Goal: Communication & Community: Connect with others

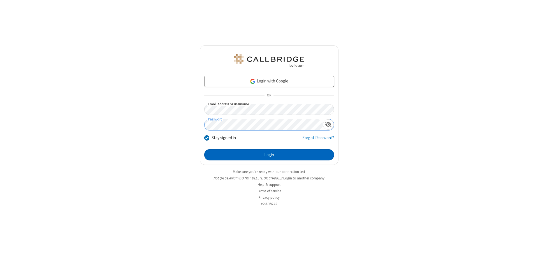
click at [269, 155] on button "Login" at bounding box center [269, 155] width 130 height 11
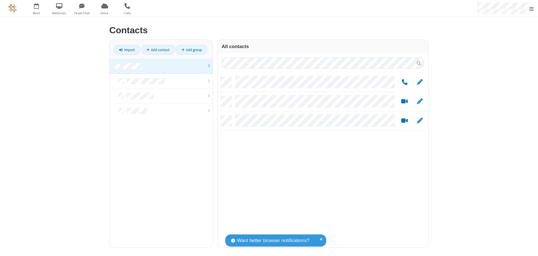
click at [161, 66] on link at bounding box center [160, 66] width 103 height 15
click at [192, 50] on link "Add group" at bounding box center [191, 50] width 31 height 10
